Goal: Find specific page/section: Find specific page/section

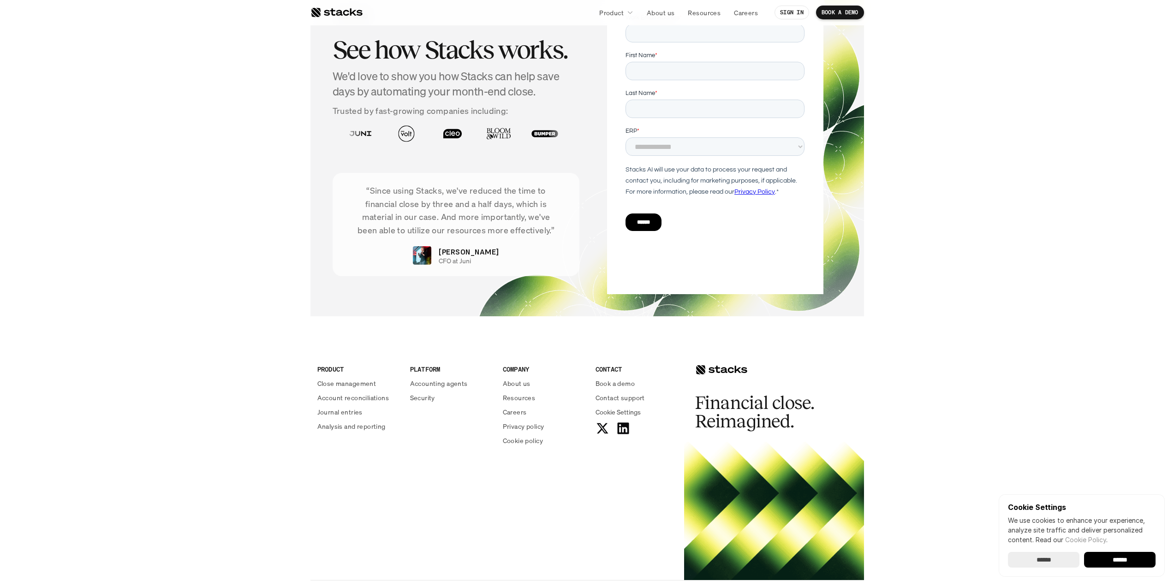
scroll to position [1400, 0]
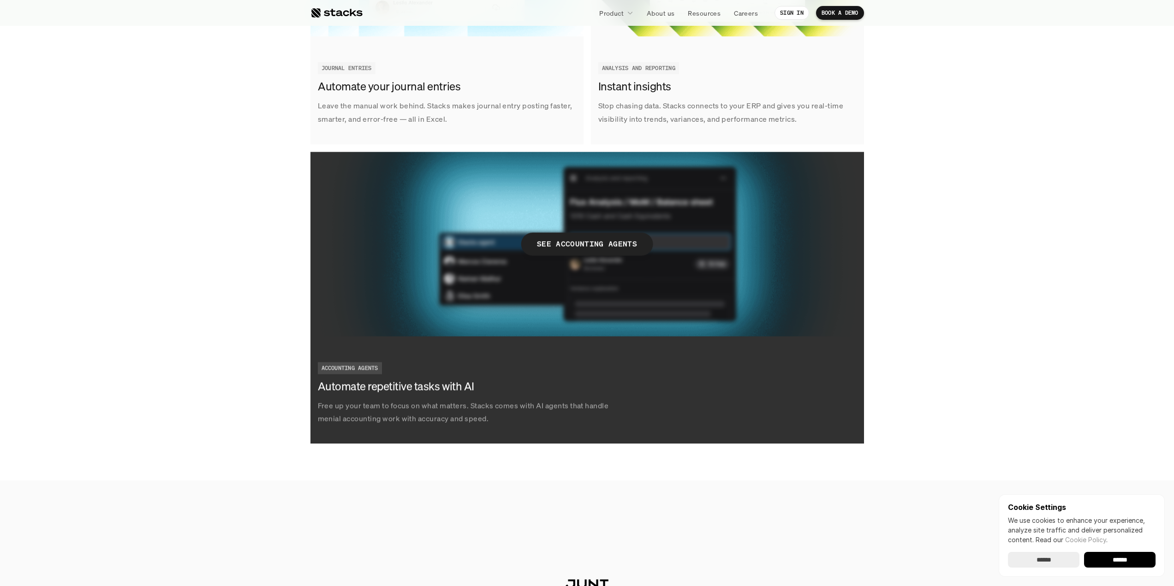
scroll to position [1568, 0]
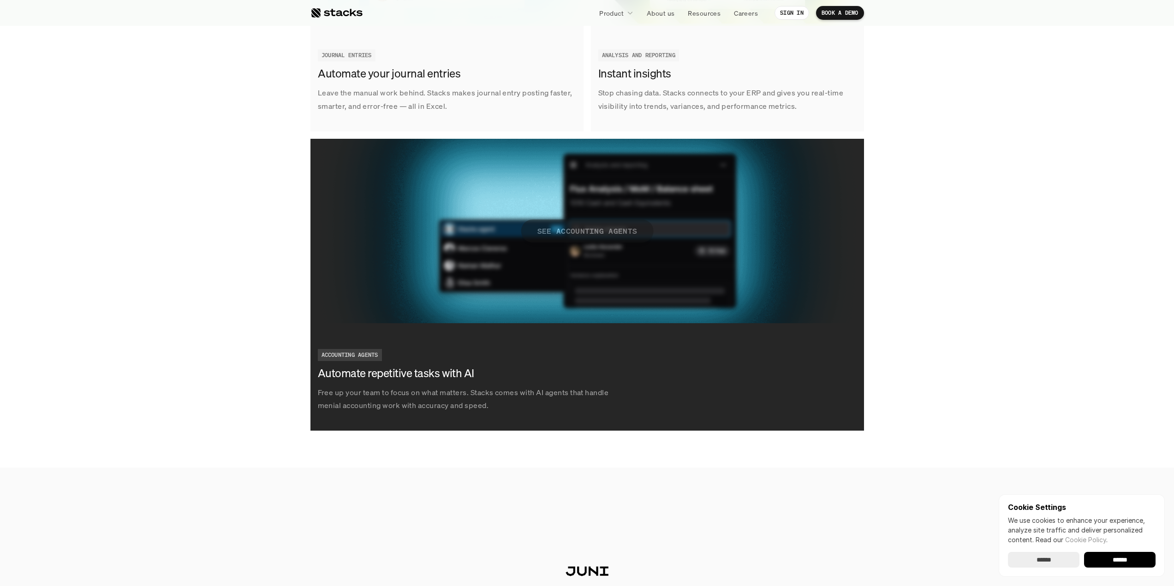
click at [594, 223] on span "SEE ACCOUNTING AGENTS" at bounding box center [587, 231] width 132 height 23
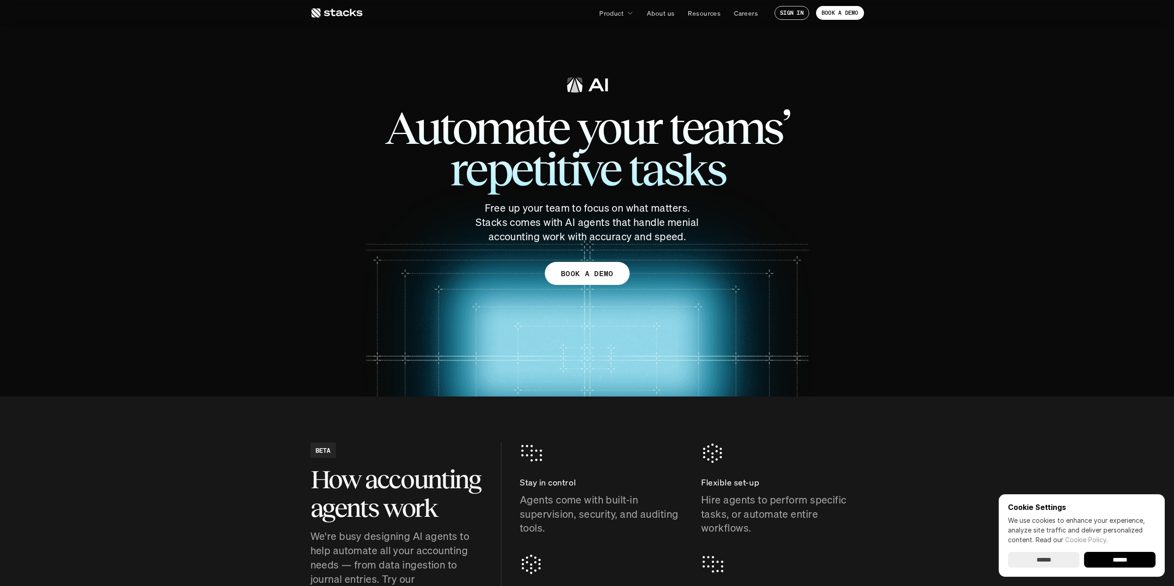
drag, startPoint x: 773, startPoint y: 37, endPoint x: 767, endPoint y: 43, distance: 7.8
